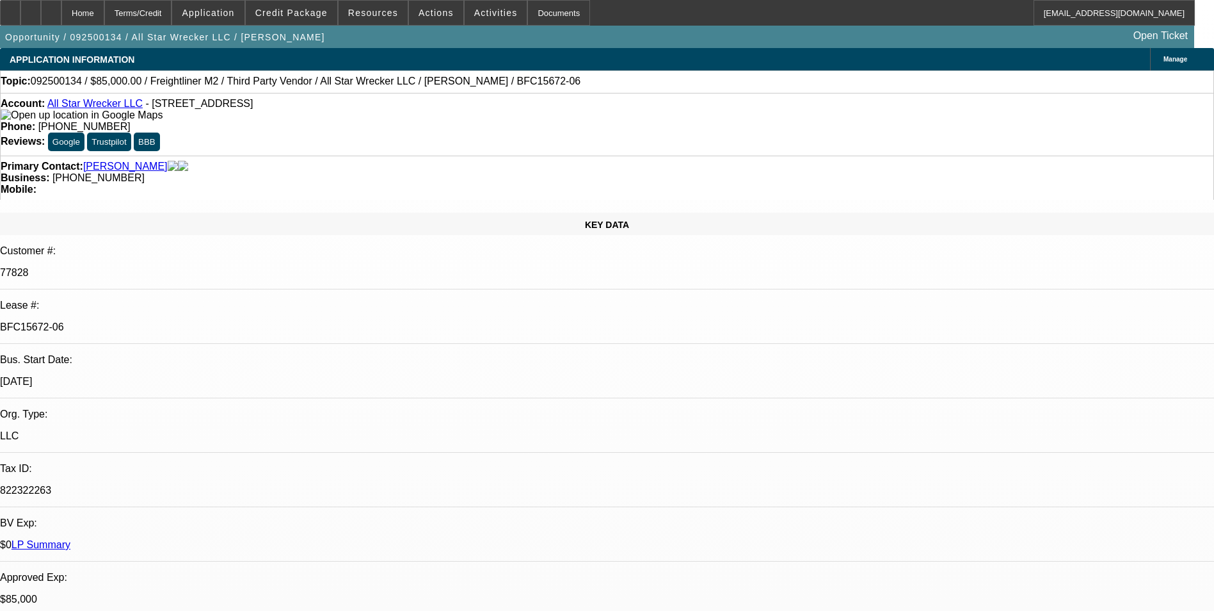
select select "0"
select select "2"
select select "0"
select select "2"
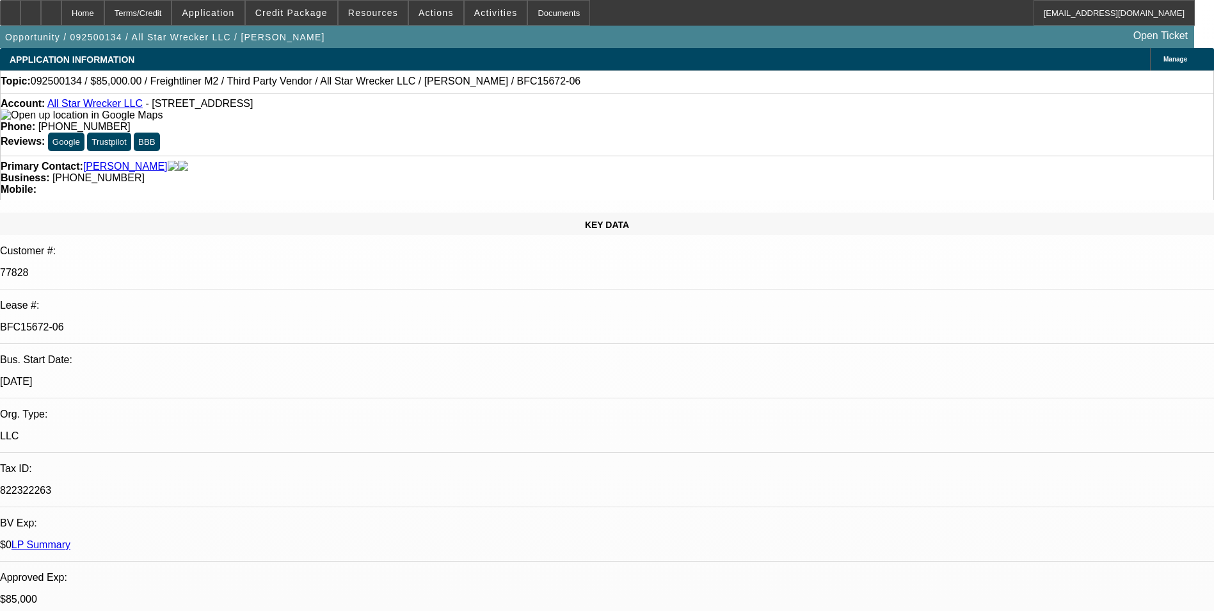
select select "0"
select select "2"
select select "0"
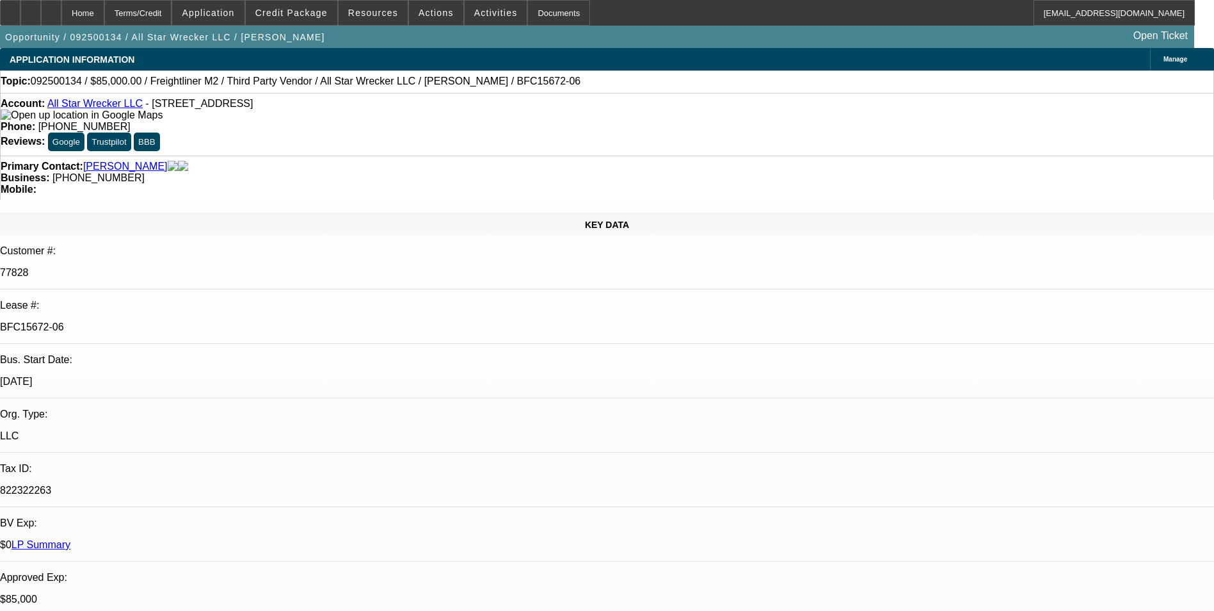
select select "0"
select select "1"
select select "2"
select select "6"
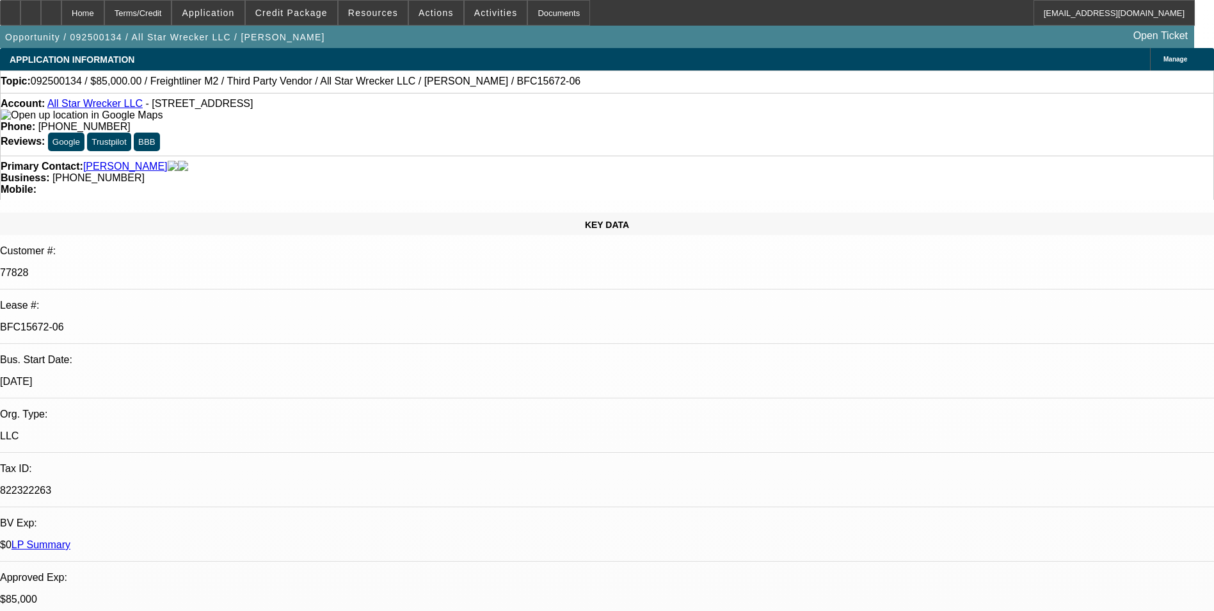
select select "1"
select select "2"
select select "6"
select select "1"
select select "2"
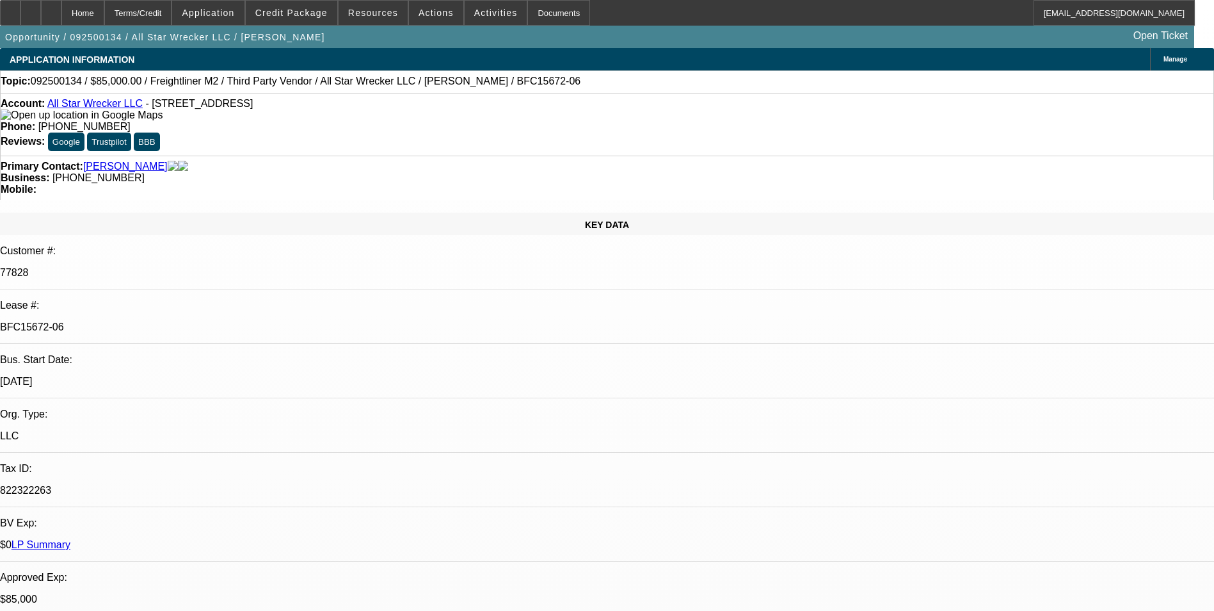
select select "6"
select select "1"
select select "6"
